Goal: Task Accomplishment & Management: Use online tool/utility

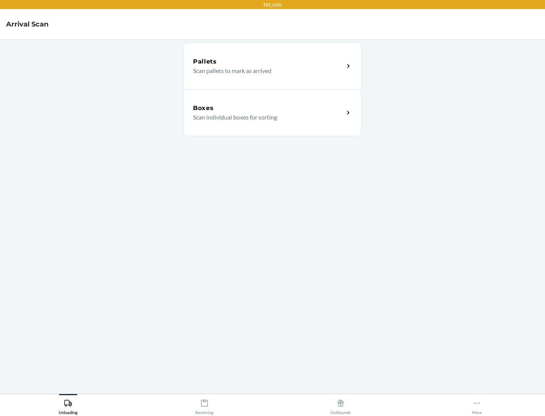
click at [268, 108] on div "Boxes" at bounding box center [268, 108] width 151 height 9
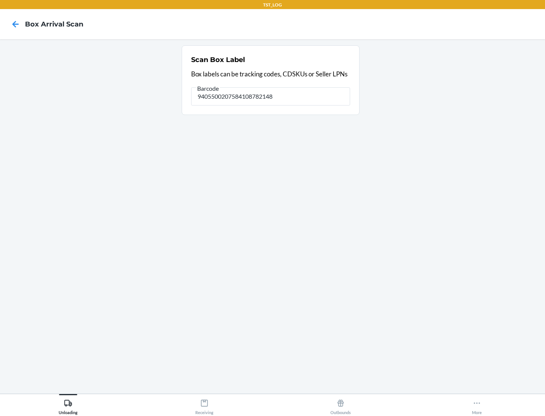
type input "9405500207584108782148"
